Goal: Information Seeking & Learning: Learn about a topic

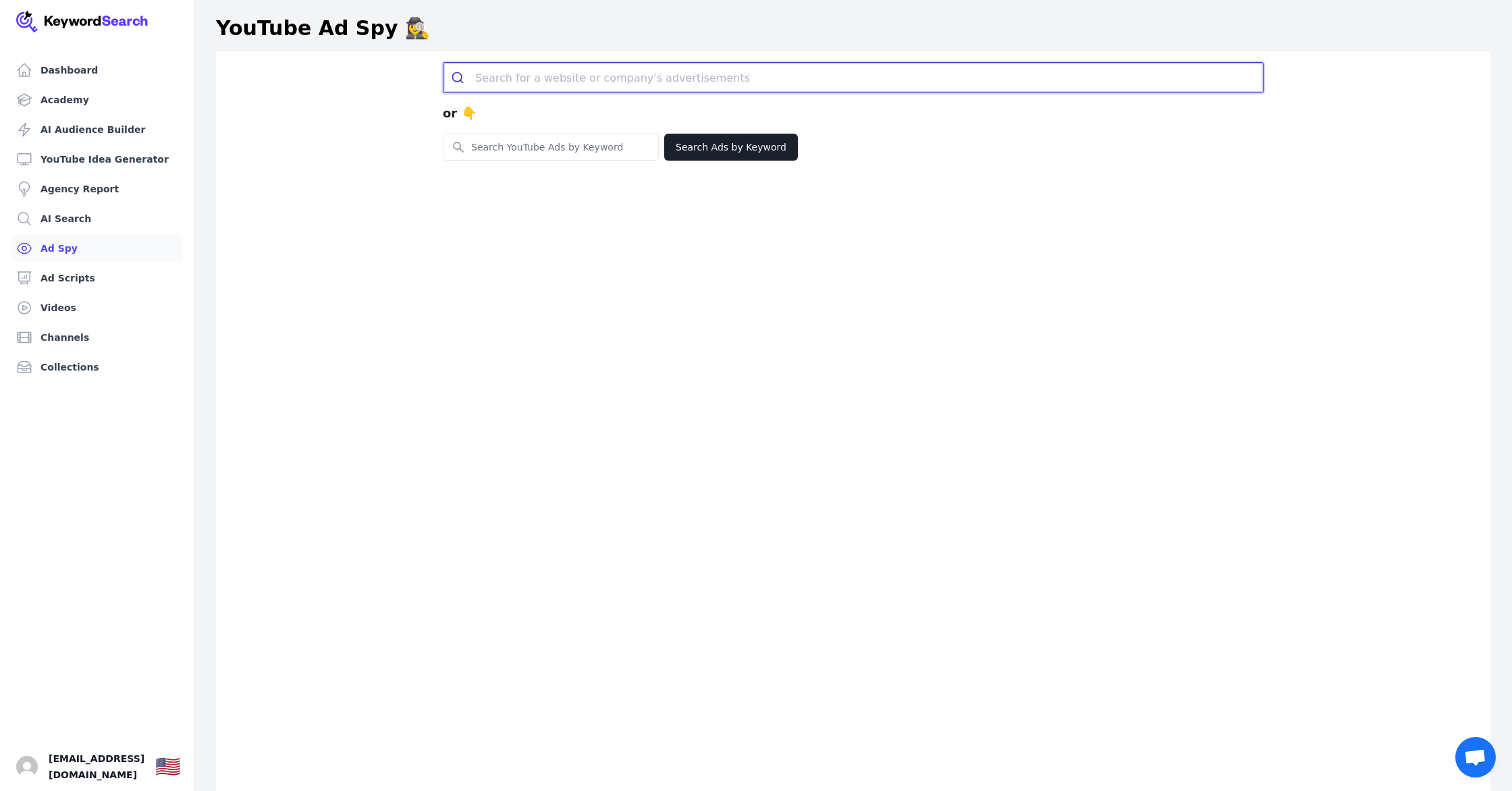
click at [630, 86] on input "search" at bounding box center [869, 78] width 787 height 30
click at [533, 75] on input "search" at bounding box center [869, 78] width 787 height 30
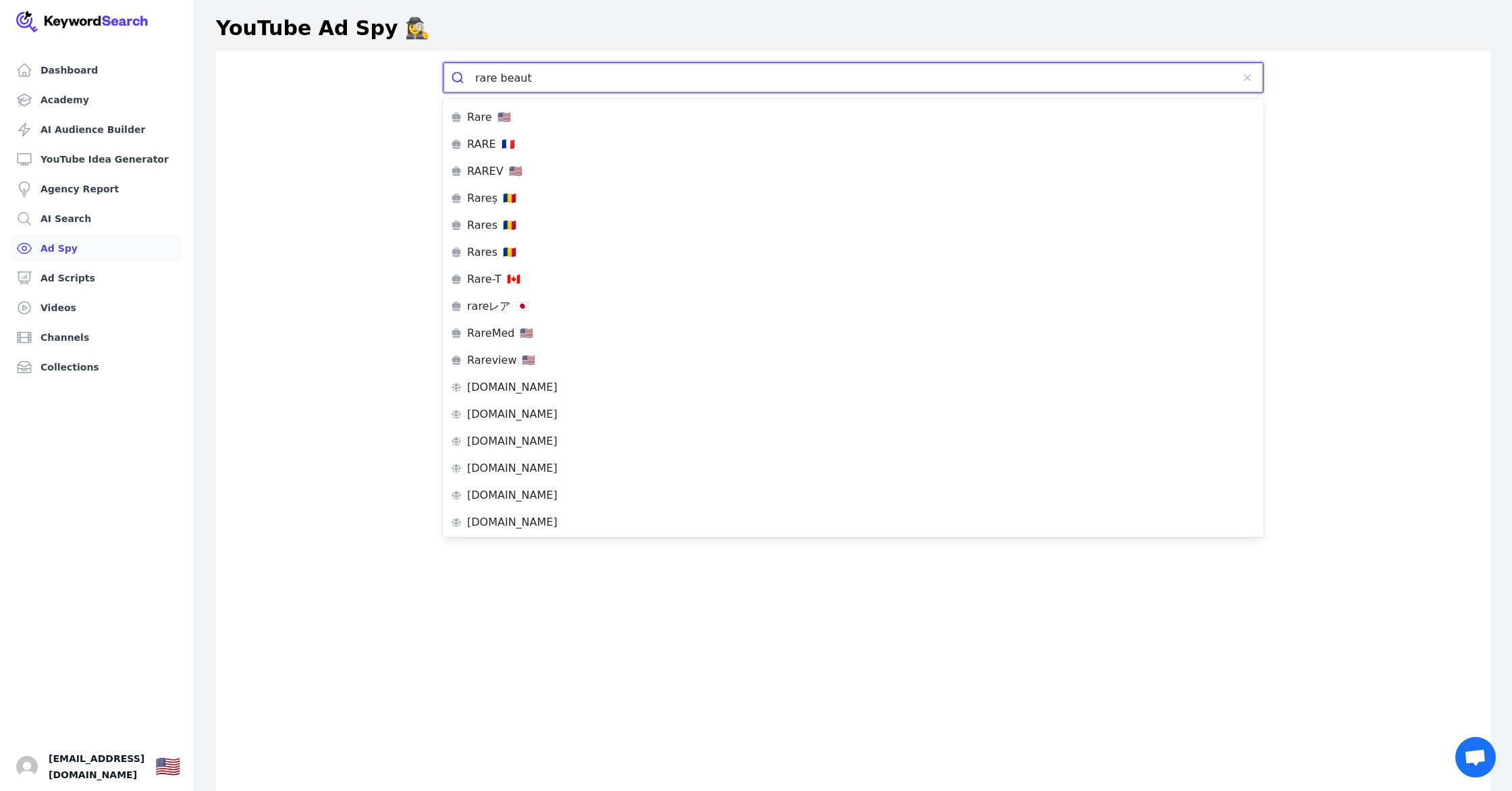
type input "rare beauty"
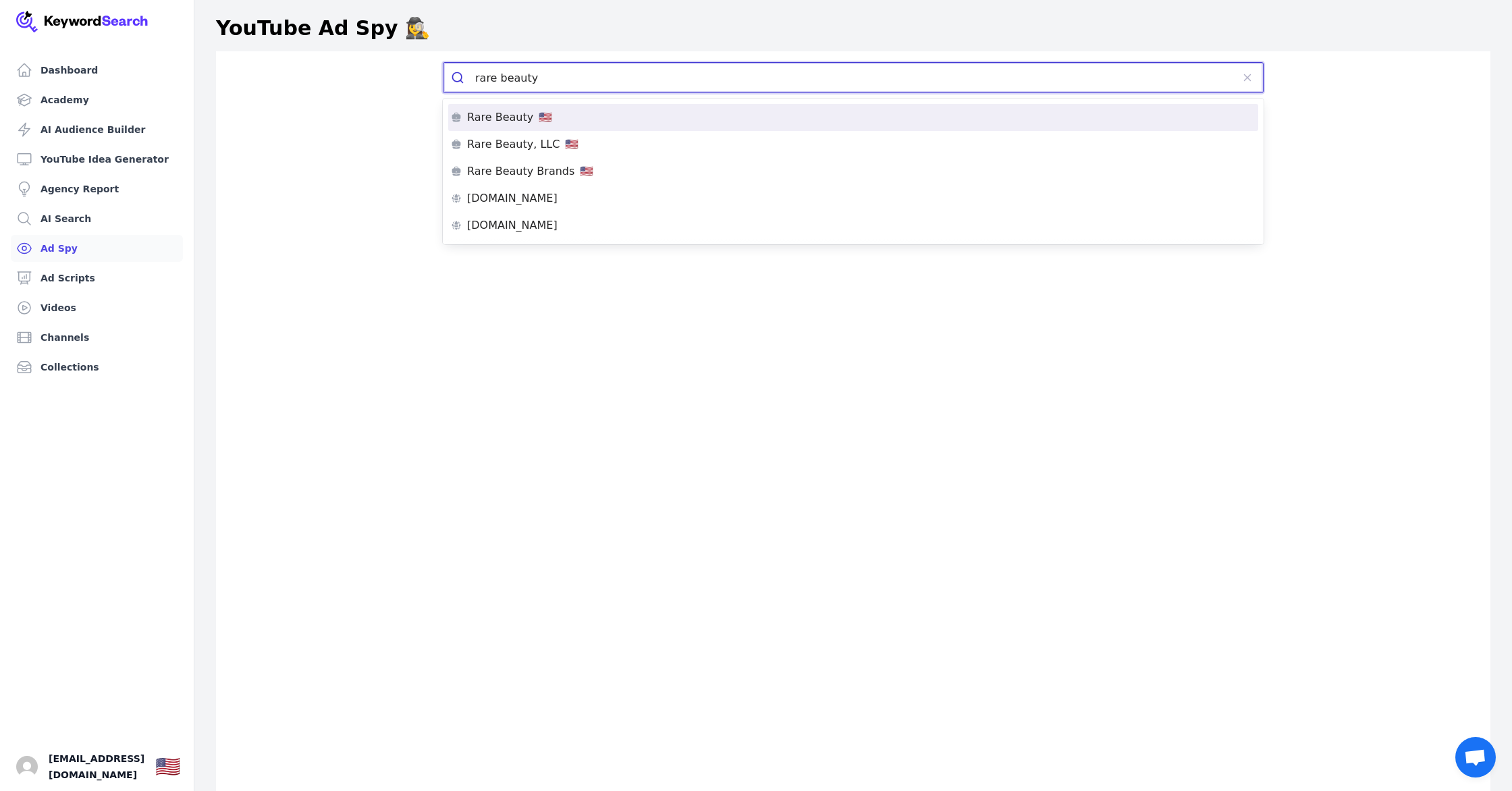
click at [594, 121] on div "Rare Beauty 🇺🇸" at bounding box center [853, 117] width 804 height 11
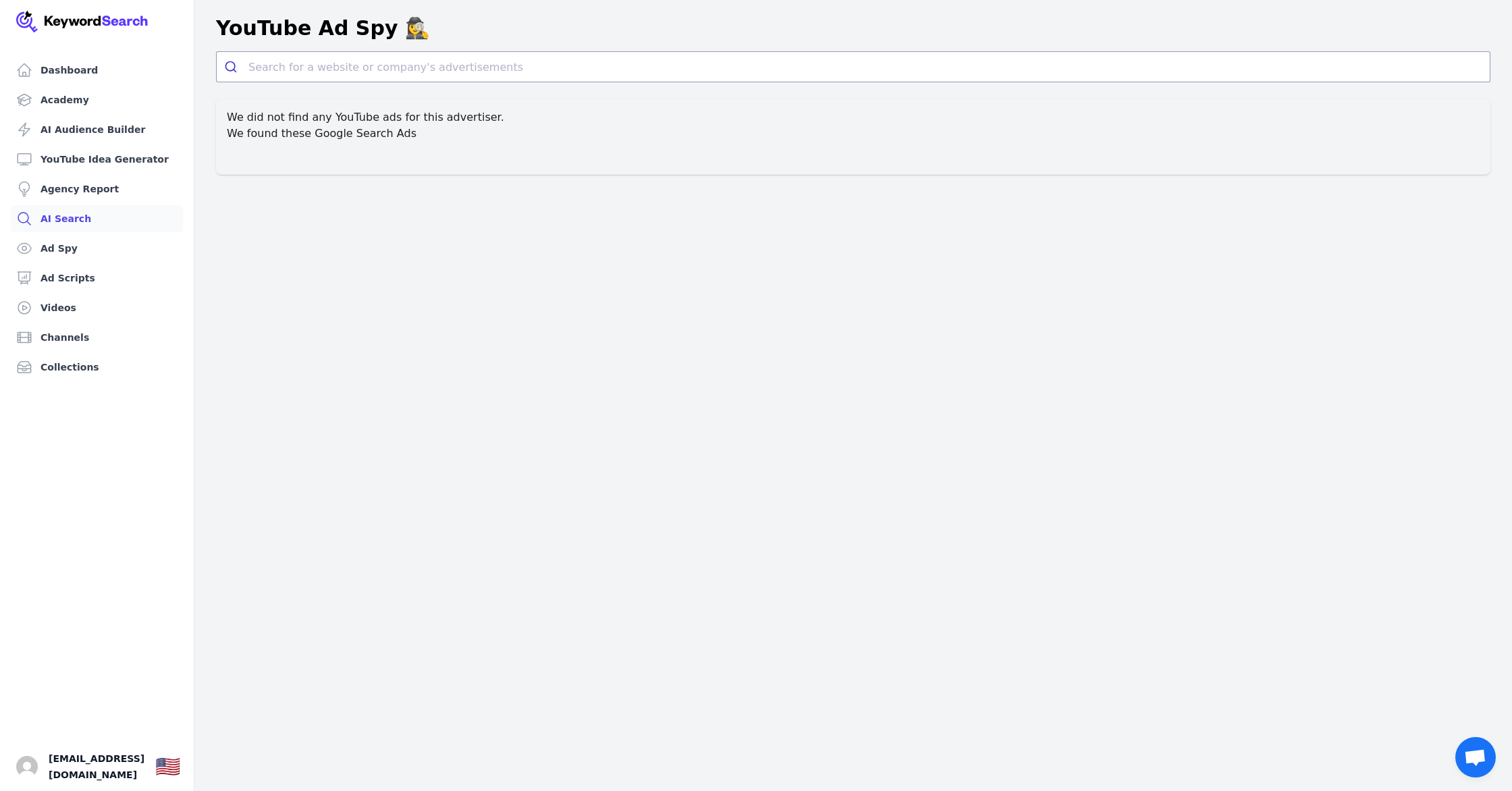
click at [99, 224] on link "AI Search" at bounding box center [97, 218] width 172 height 27
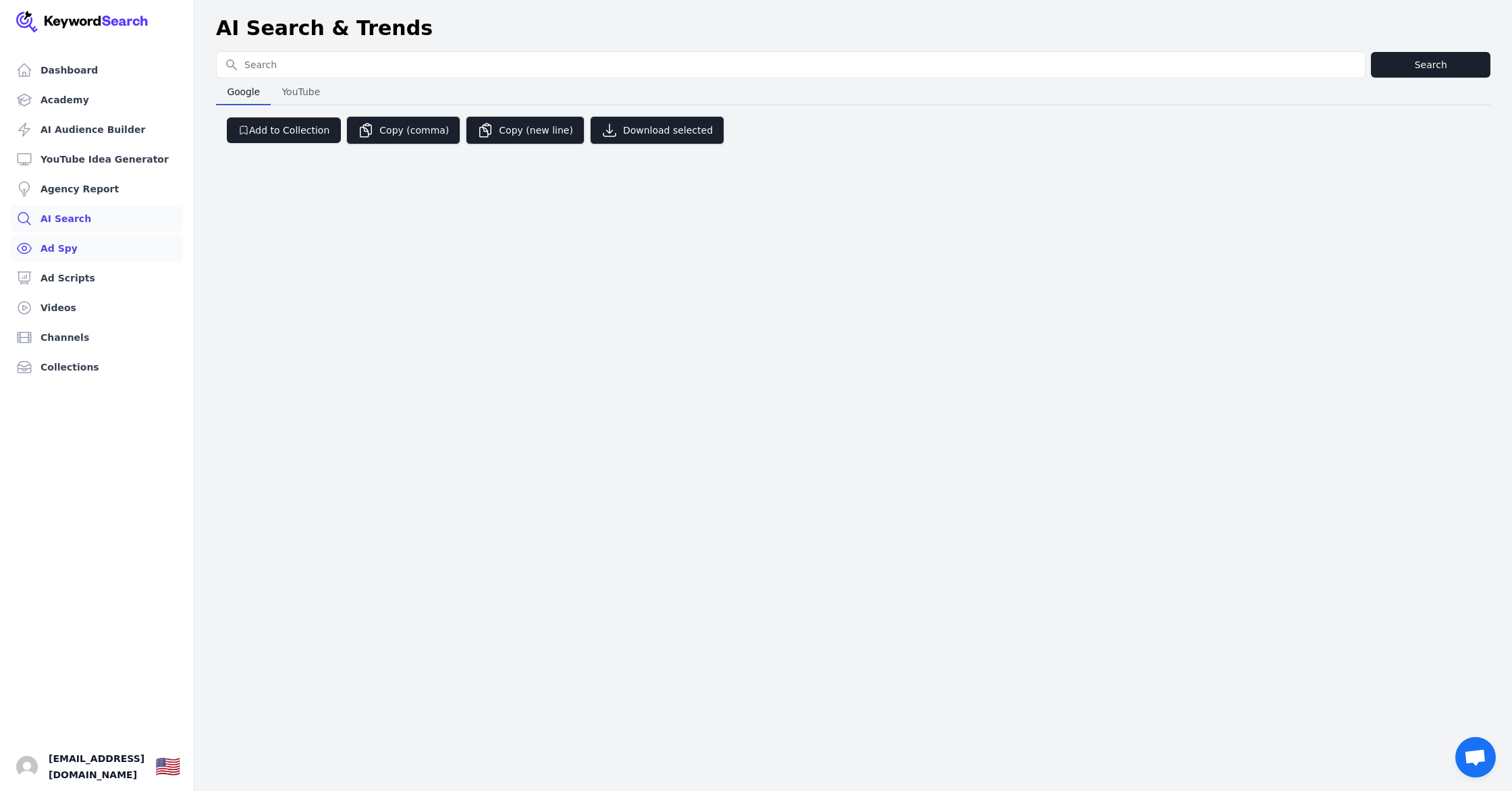
click at [101, 249] on link "Ad Spy" at bounding box center [97, 248] width 172 height 27
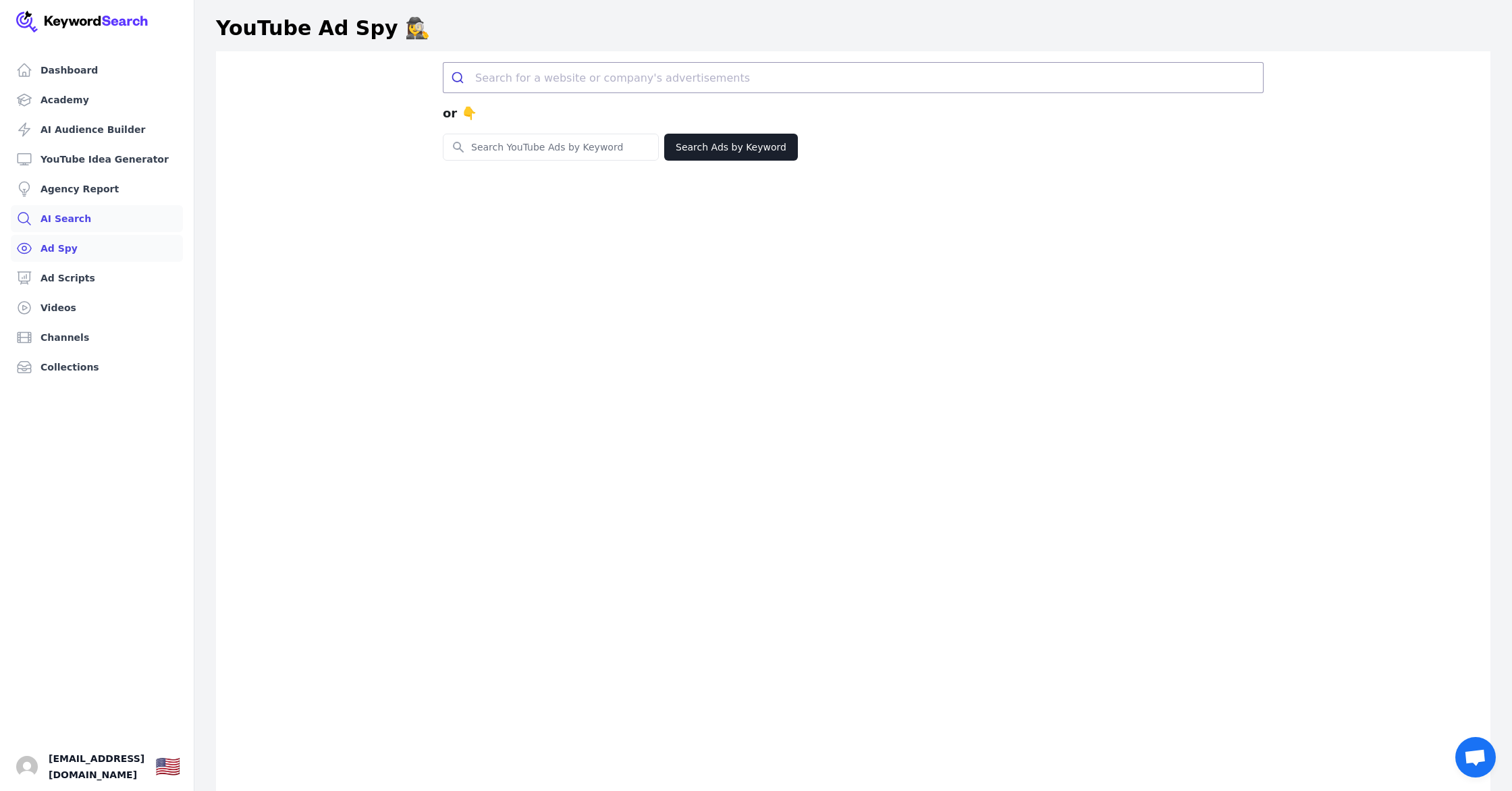
click at [115, 214] on link "AI Search" at bounding box center [97, 218] width 172 height 27
